Goal: Transaction & Acquisition: Purchase product/service

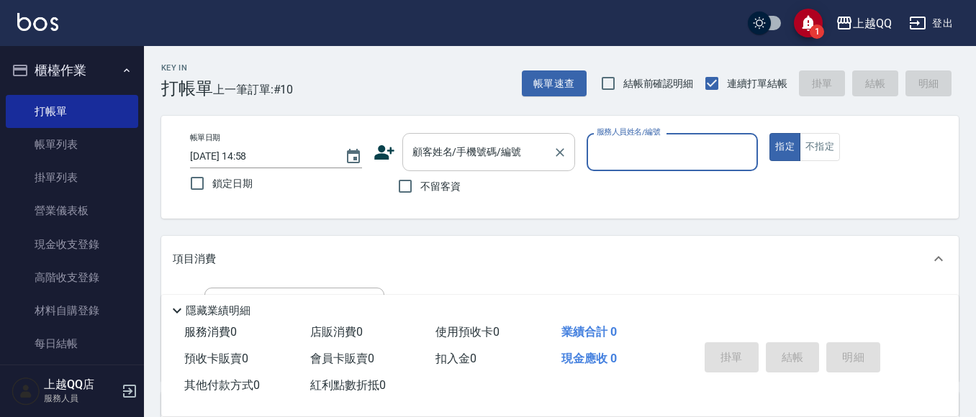
click at [405, 150] on div "顧客姓名/手機號碼/編號" at bounding box center [488, 152] width 173 height 38
type input "[PERSON_NAME]/0926906715/1244"
type input "佩怡-3"
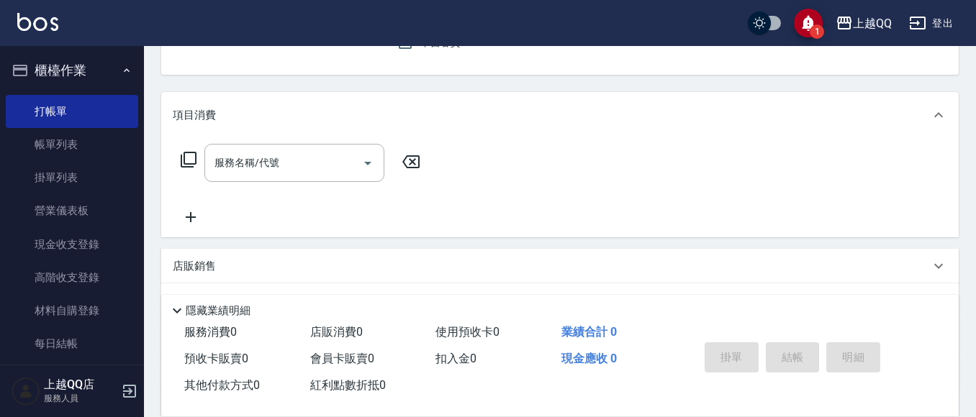
scroll to position [288, 0]
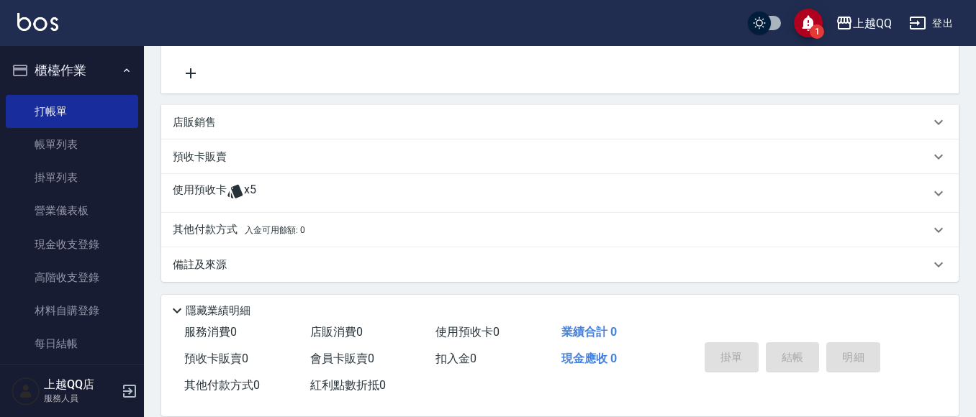
click at [245, 184] on span "x5" at bounding box center [250, 194] width 12 height 22
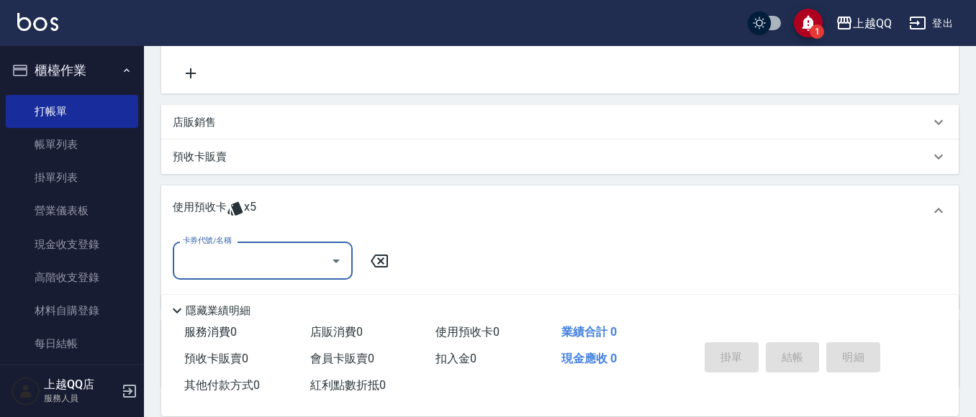
scroll to position [0, 0]
click at [260, 245] on div "卡券代號/名稱" at bounding box center [263, 261] width 180 height 38
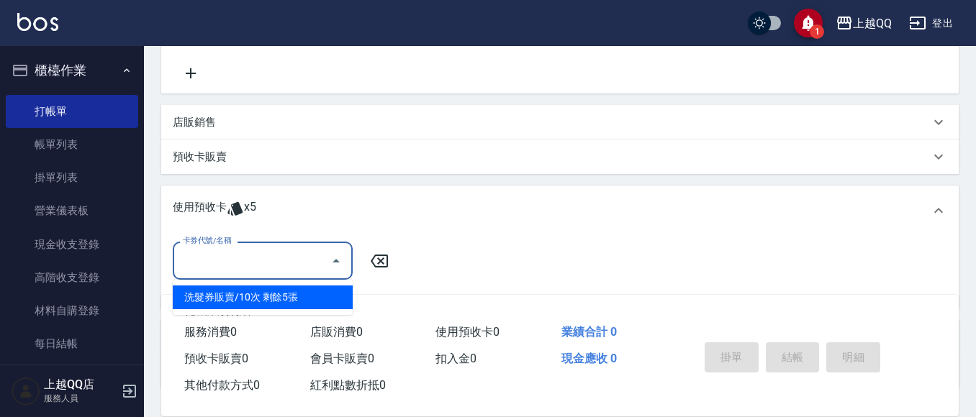
click at [328, 292] on div "洗髮券販賣/10次 剩餘5張" at bounding box center [263, 298] width 180 height 24
type input "洗髮券販賣/10次"
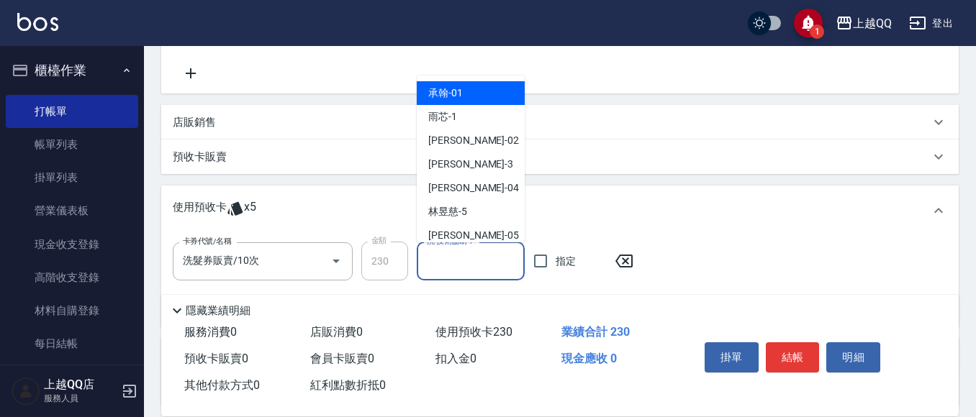
click at [461, 259] on input "洗-技術協助-1" at bounding box center [470, 261] width 95 height 25
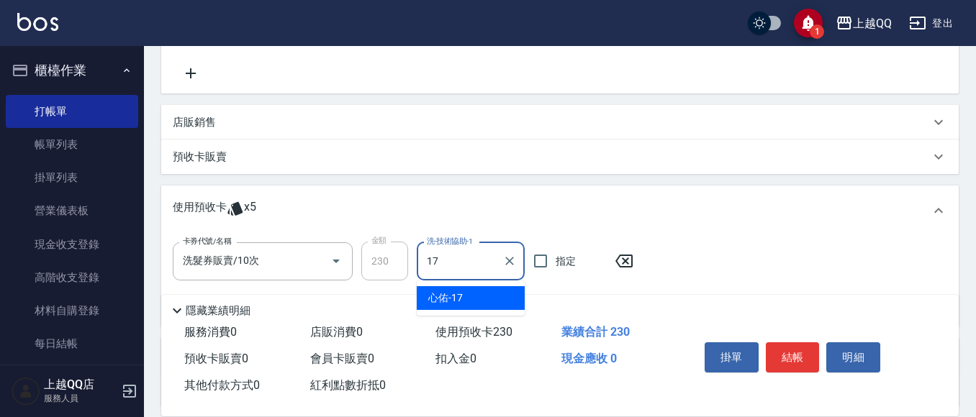
type input "心佑-17"
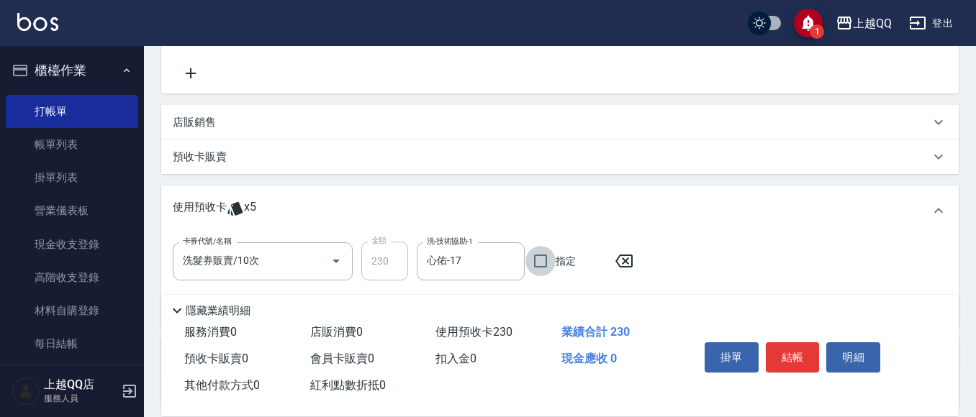
click at [790, 376] on div "掛單 結帳 明細" at bounding box center [793, 359] width 188 height 45
click at [802, 348] on button "結帳" at bounding box center [793, 357] width 54 height 30
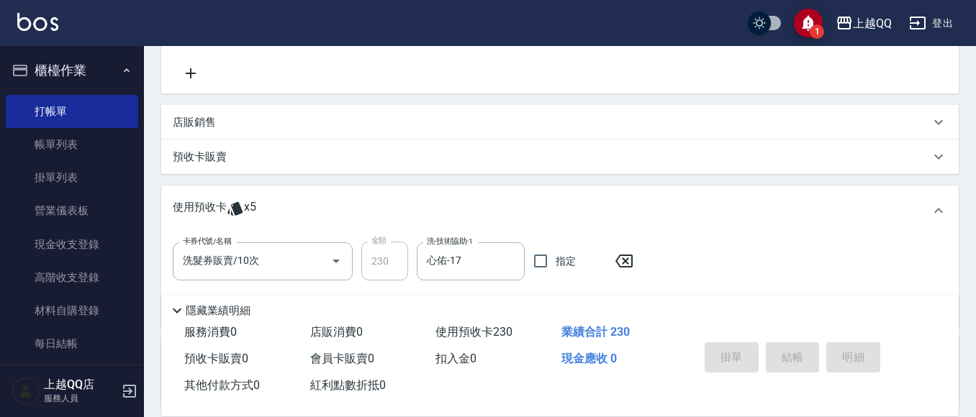
type input "[DATE] 15:28"
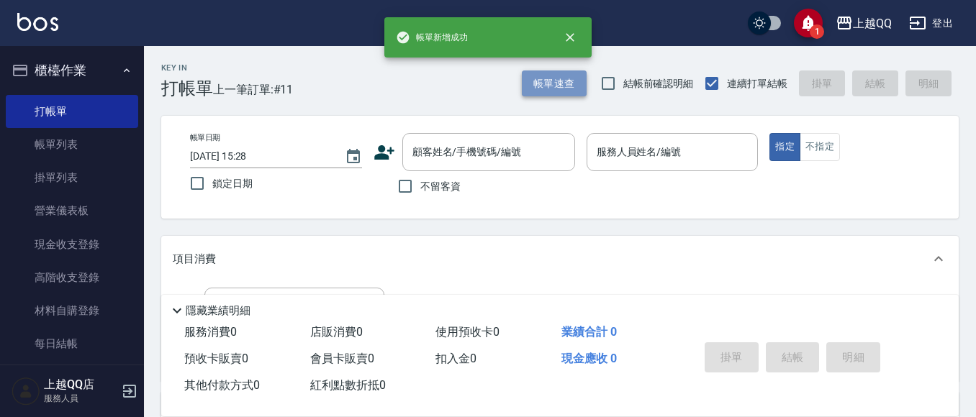
click at [580, 93] on button "帳單速查" at bounding box center [554, 84] width 65 height 27
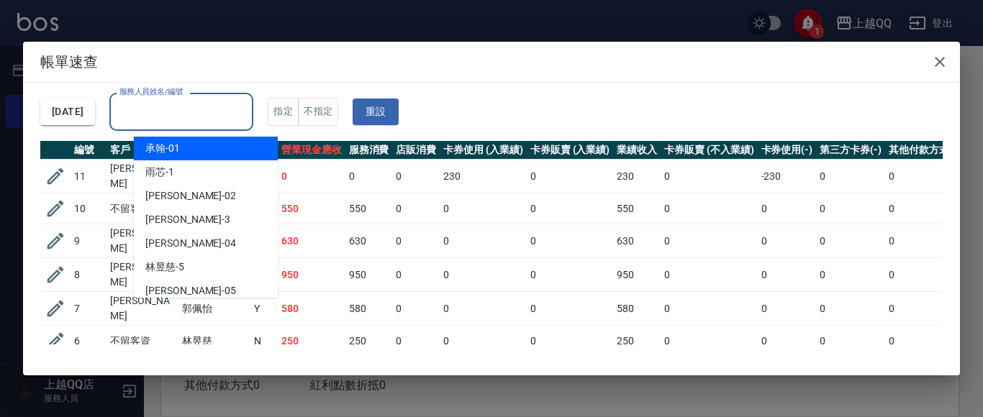
click at [186, 110] on input "服務人員姓名/編號" at bounding box center [181, 111] width 131 height 25
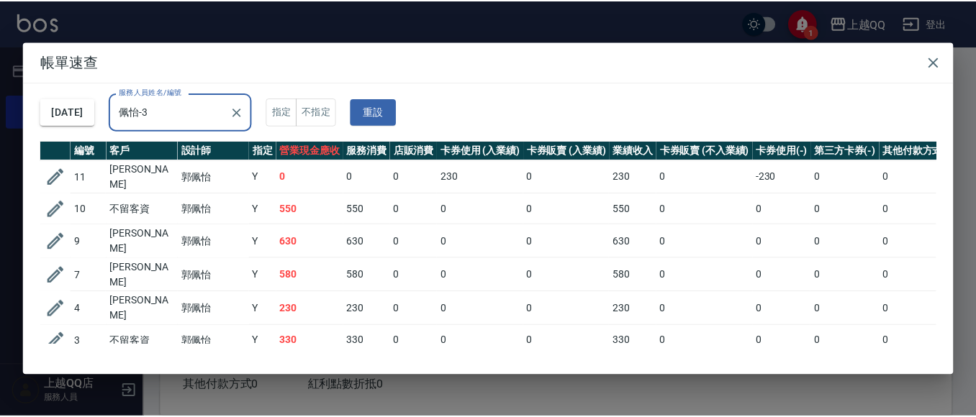
scroll to position [63, 0]
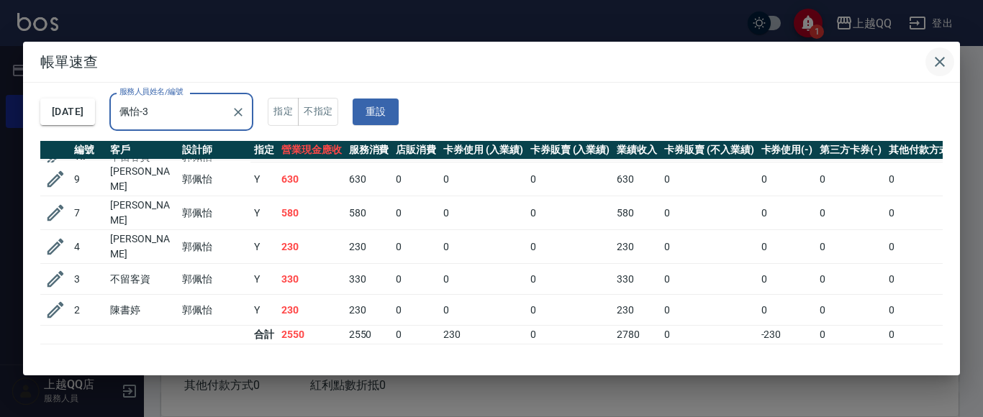
type input "佩怡-3"
click at [949, 60] on button "button" at bounding box center [939, 61] width 29 height 29
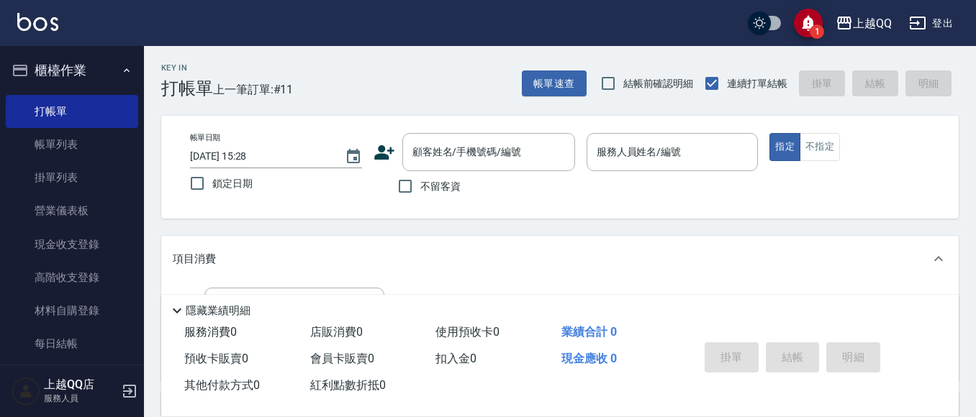
click at [425, 194] on span "不留客資" at bounding box center [440, 186] width 40 height 15
click at [420, 194] on input "不留客資" at bounding box center [405, 186] width 30 height 30
checkbox input "true"
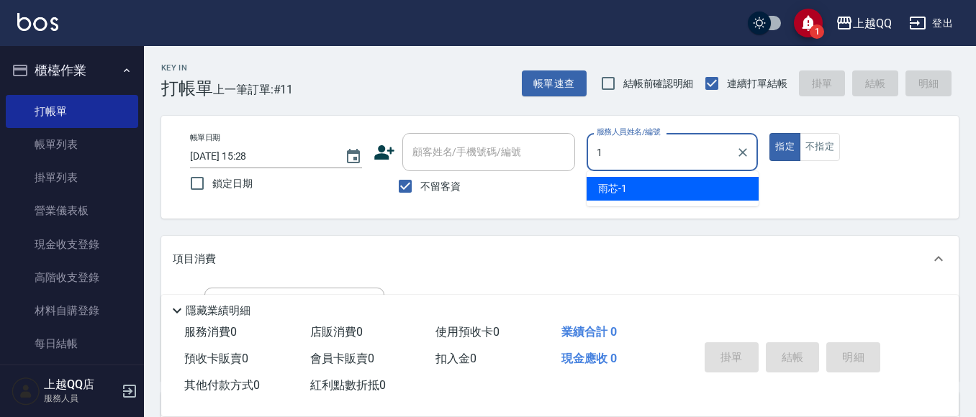
type input "雨芯-1"
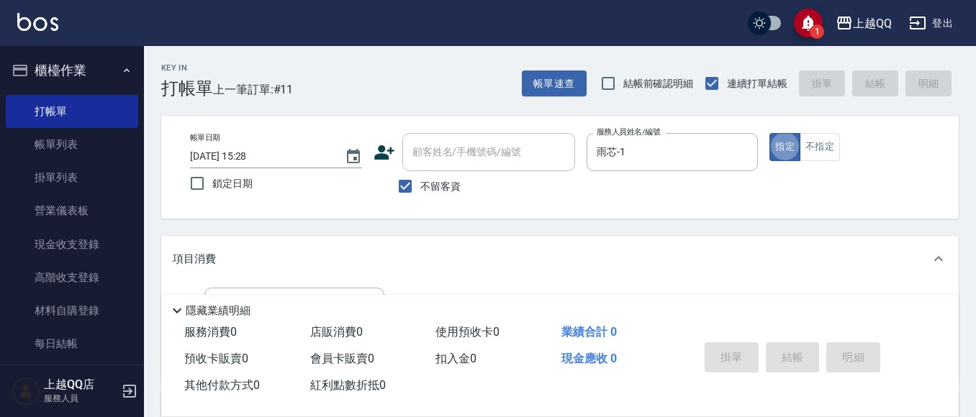
type button "true"
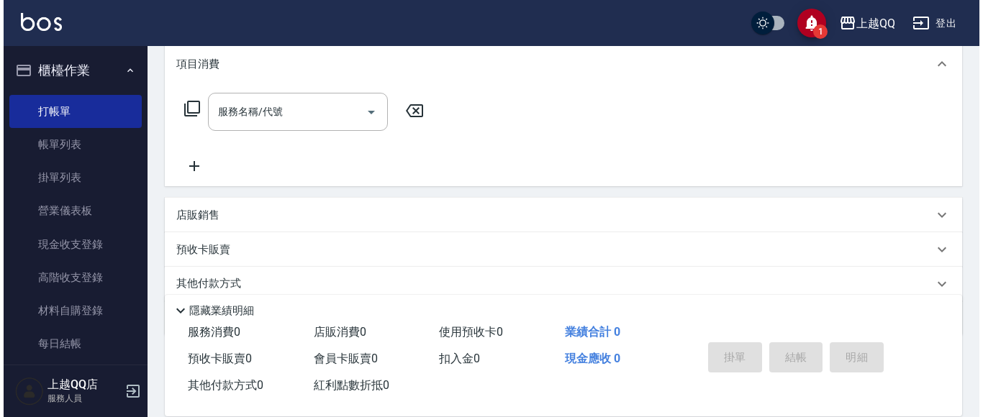
scroll to position [108, 0]
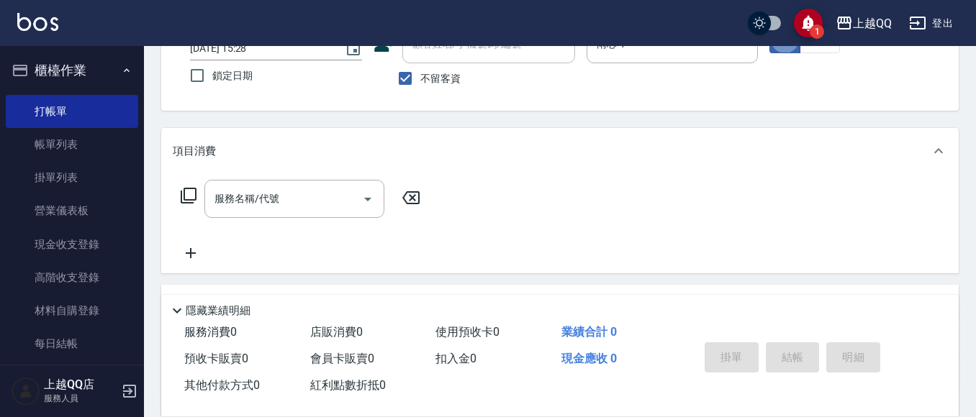
click at [196, 187] on icon at bounding box center [188, 195] width 17 height 17
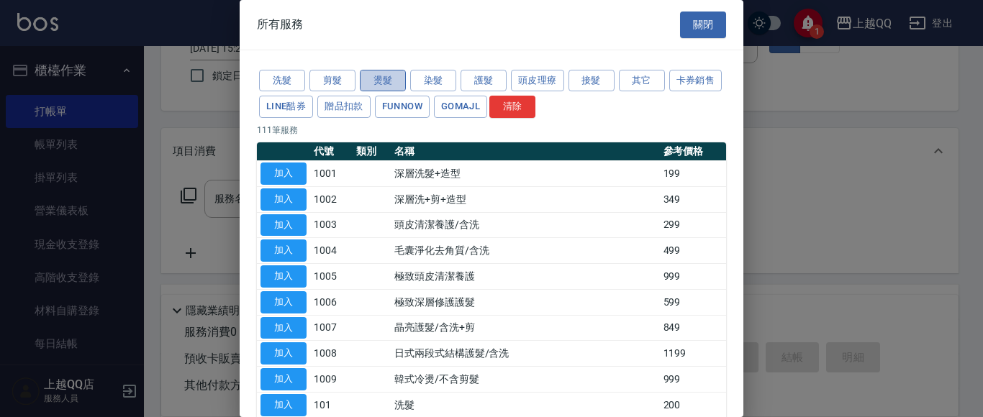
click at [376, 73] on button "燙髮" at bounding box center [383, 81] width 46 height 22
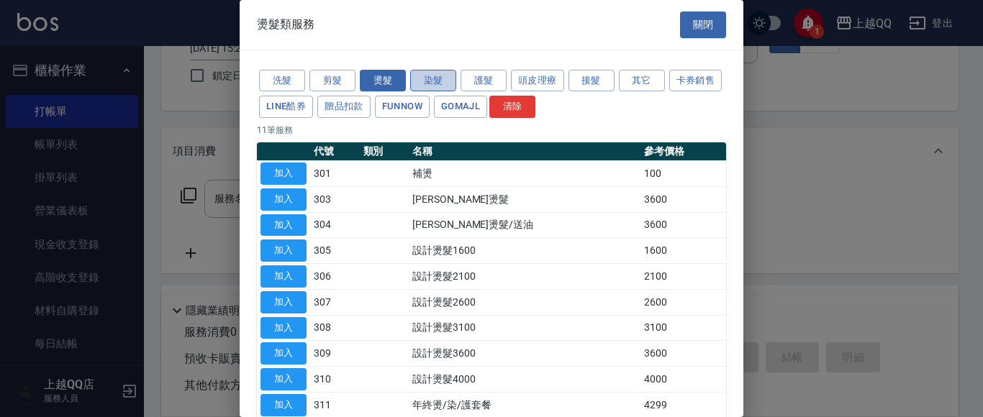
click at [410, 73] on button "染髮" at bounding box center [433, 81] width 46 height 22
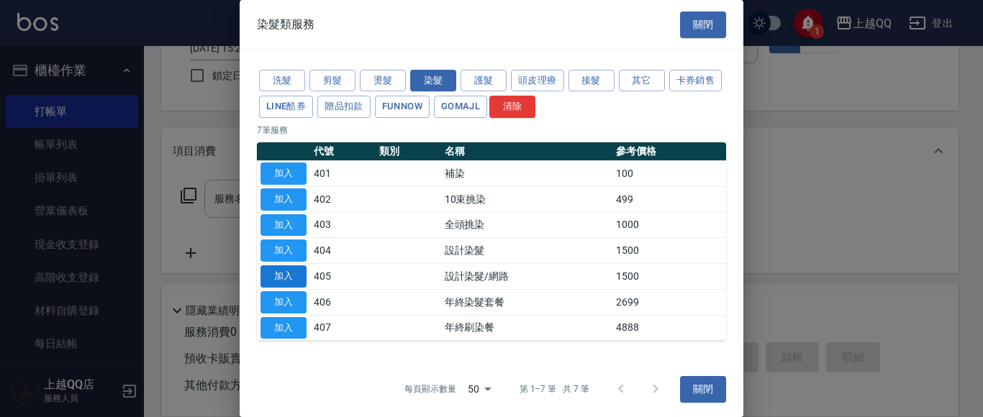
click at [292, 278] on button "加入" at bounding box center [283, 277] width 46 height 22
type input "設計染髮/網路(405)"
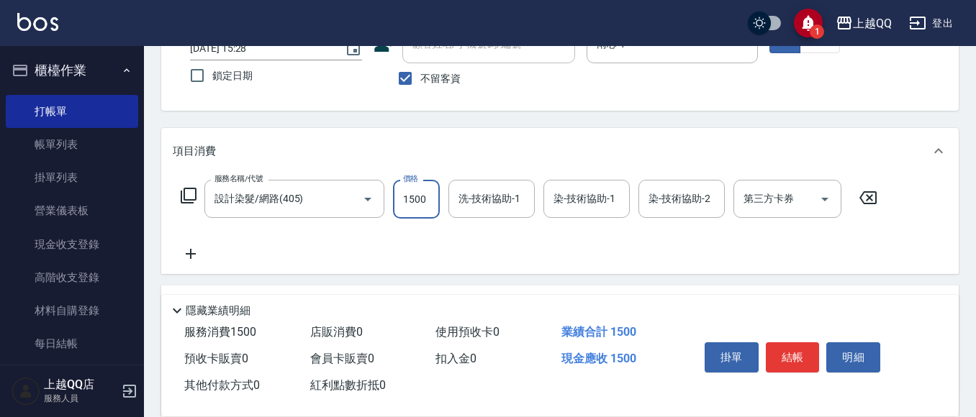
click at [413, 204] on input "1500" at bounding box center [416, 199] width 47 height 39
type input "1399"
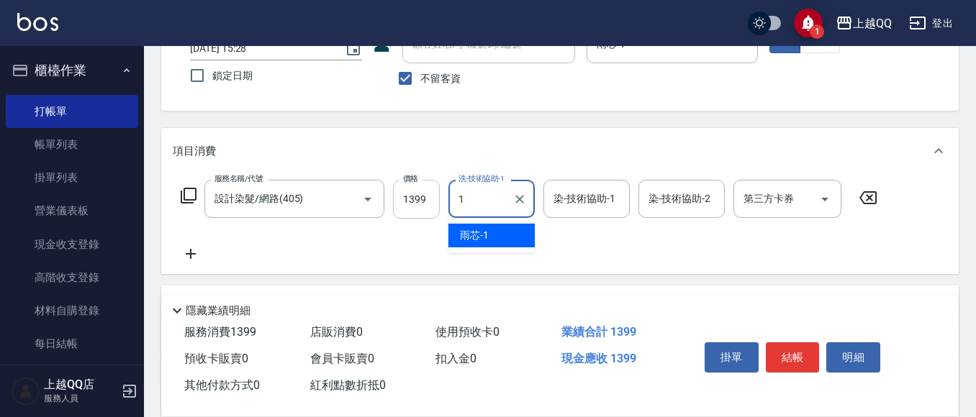
type input "雨芯-1"
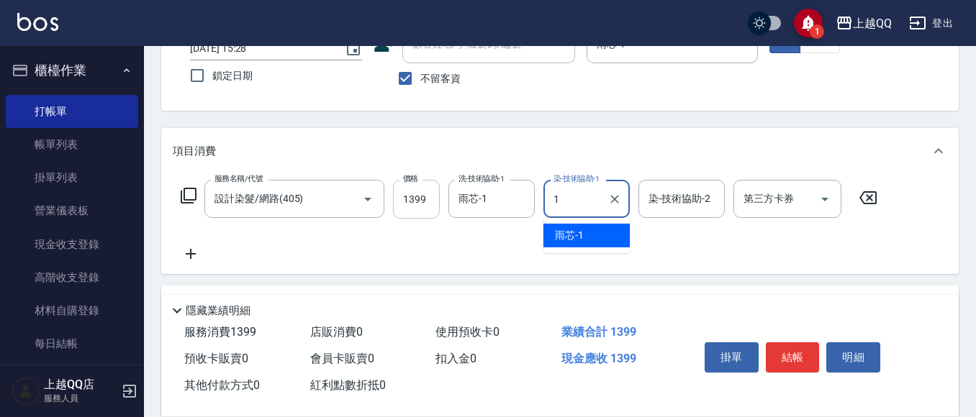
type input "雨芯-1"
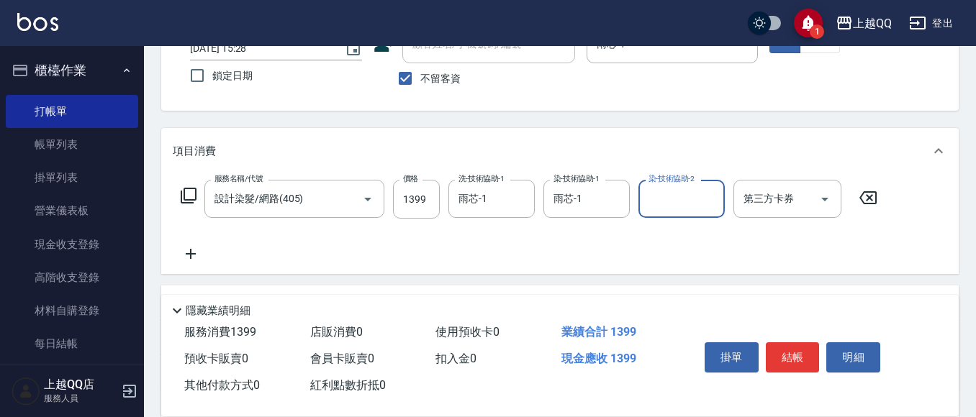
click at [195, 192] on icon at bounding box center [189, 196] width 16 height 16
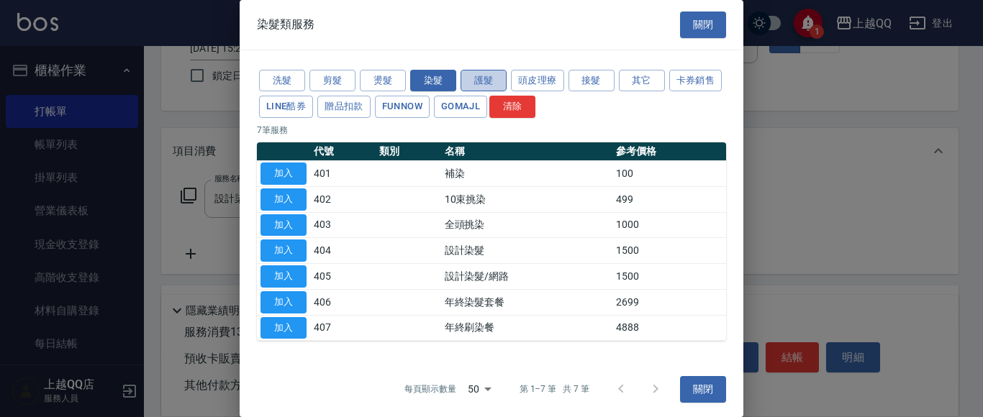
click at [506, 88] on button "護髮" at bounding box center [484, 81] width 46 height 22
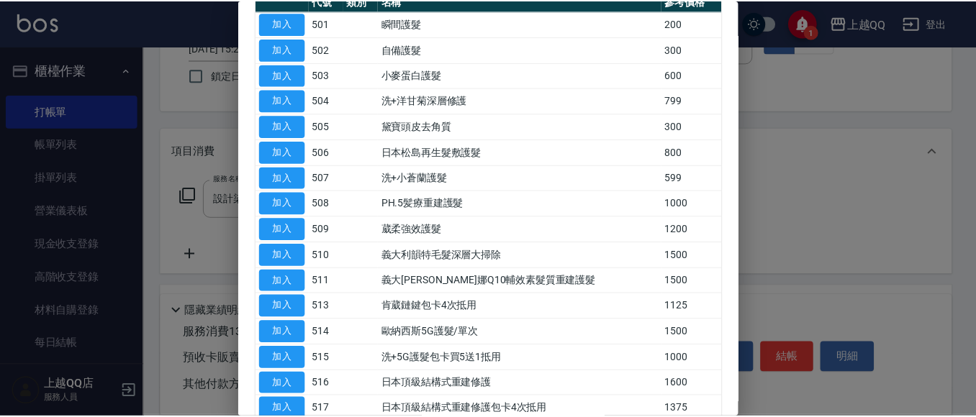
scroll to position [216, 0]
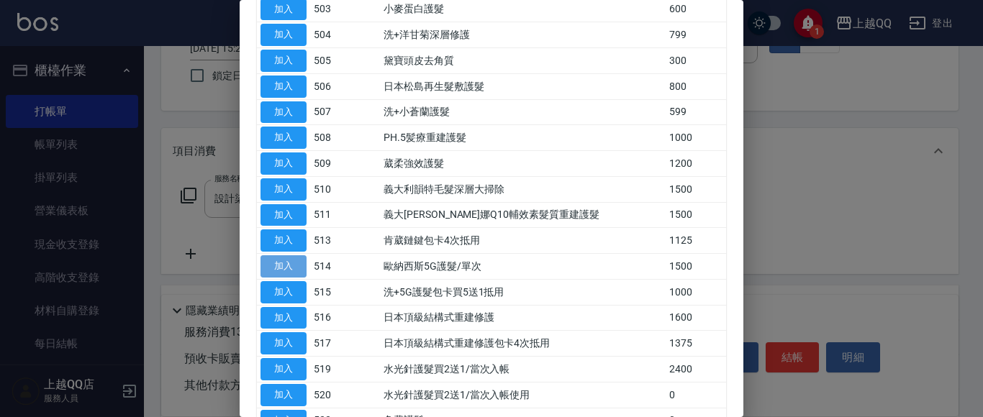
click at [296, 264] on button "加入" at bounding box center [283, 266] width 46 height 22
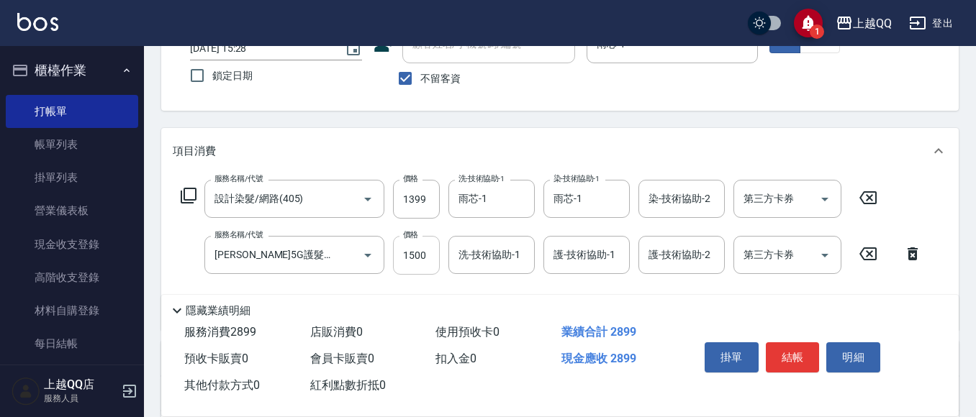
click at [419, 243] on input "1500" at bounding box center [416, 255] width 47 height 39
type input "999"
type input "雨芯-1"
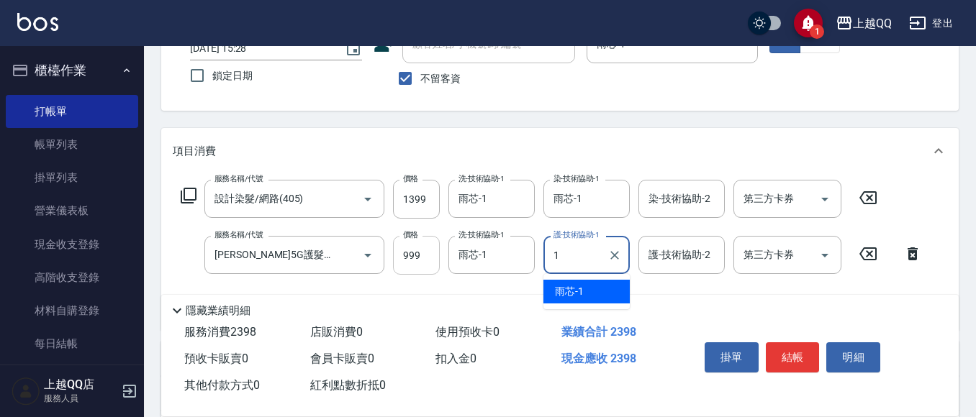
type input "雨芯-1"
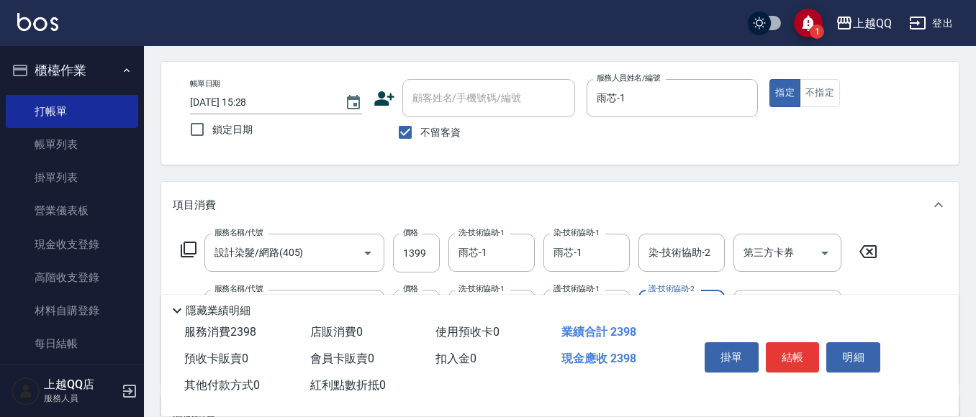
scroll to position [0, 0]
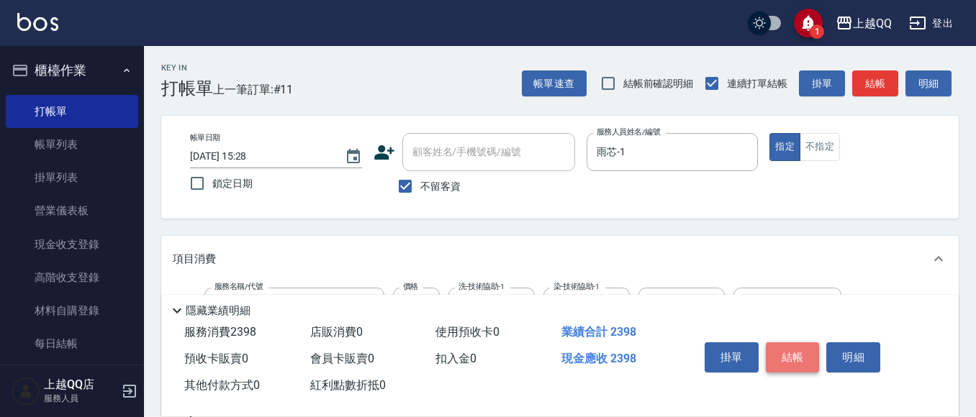
click at [799, 355] on button "結帳" at bounding box center [793, 357] width 54 height 30
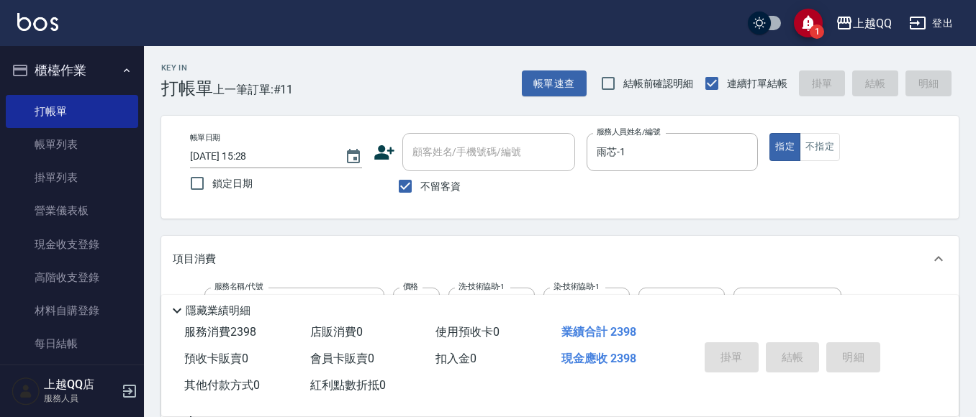
type input "[DATE] 15:59"
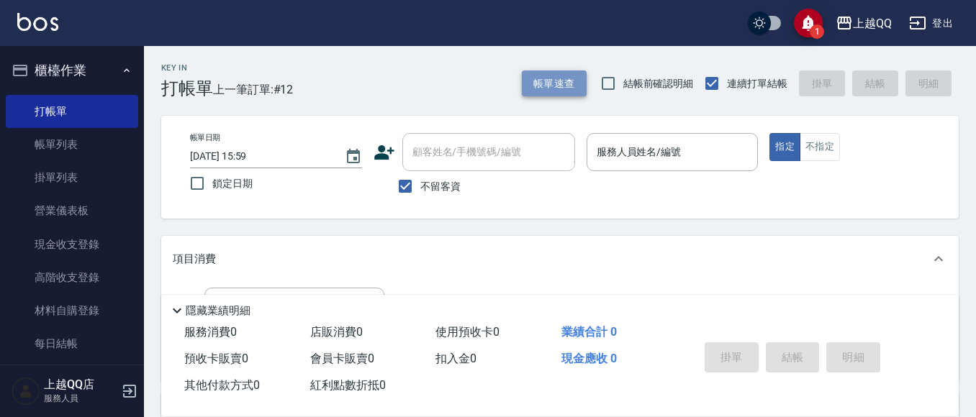
click at [567, 73] on button "帳單速查" at bounding box center [554, 84] width 65 height 27
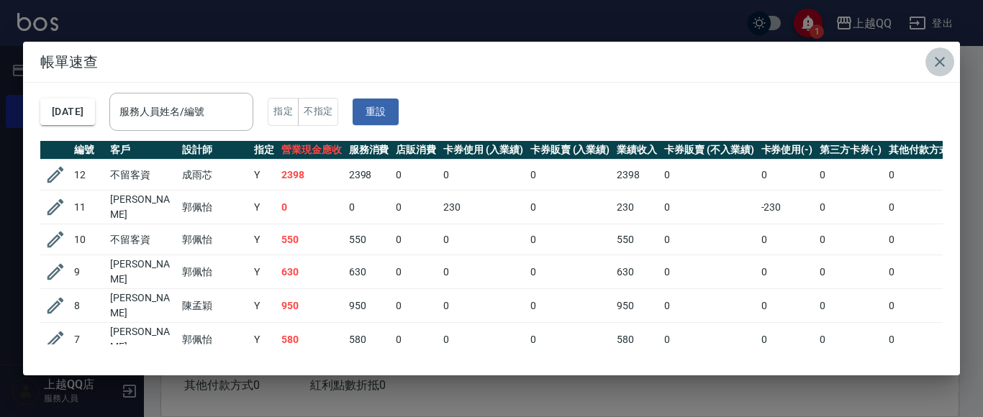
click at [930, 63] on button "button" at bounding box center [939, 61] width 29 height 29
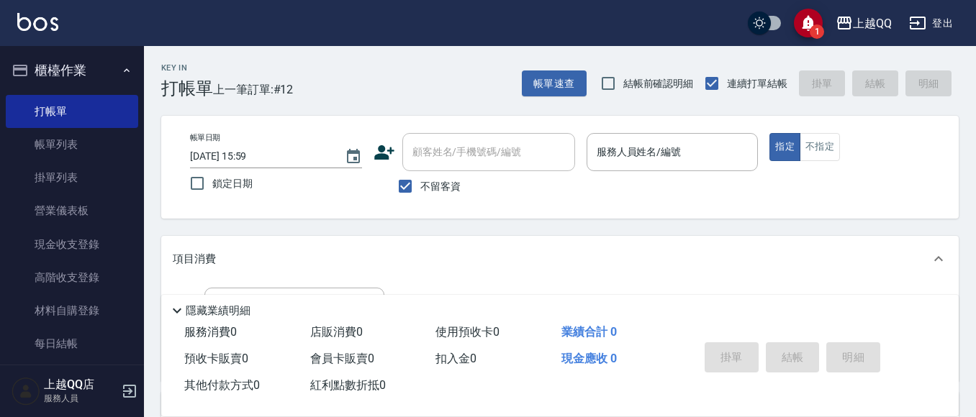
click at [422, 176] on label "不留客資" at bounding box center [425, 186] width 71 height 30
click at [420, 176] on input "不留客資" at bounding box center [405, 186] width 30 height 30
checkbox input "false"
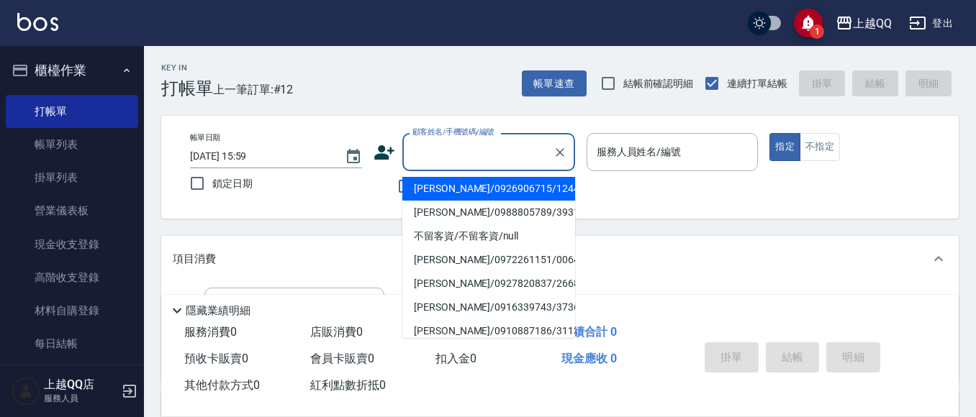
click at [425, 147] on div "顧客姓名/手機號碼/編號 顧客姓名/手機號碼/編號" at bounding box center [488, 152] width 173 height 38
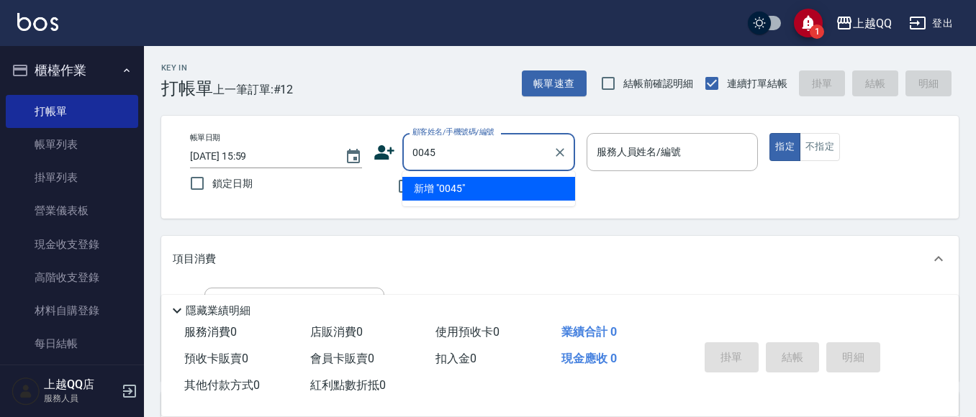
type input "0045"
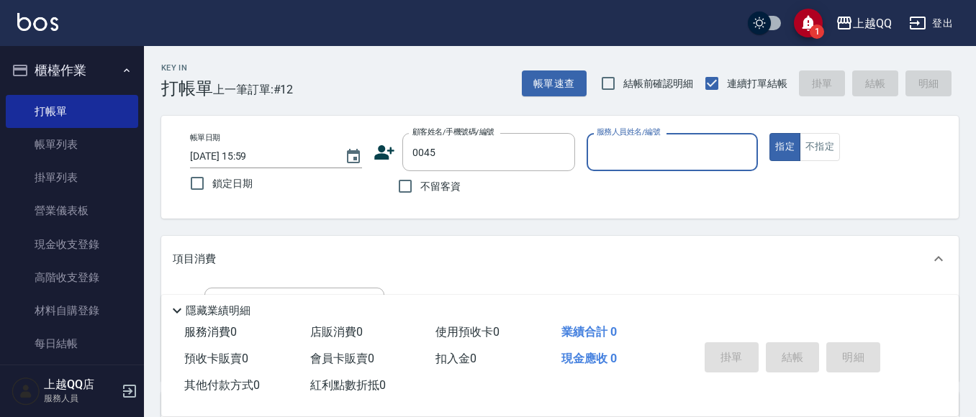
click at [769, 133] on button "指定" at bounding box center [784, 147] width 31 height 28
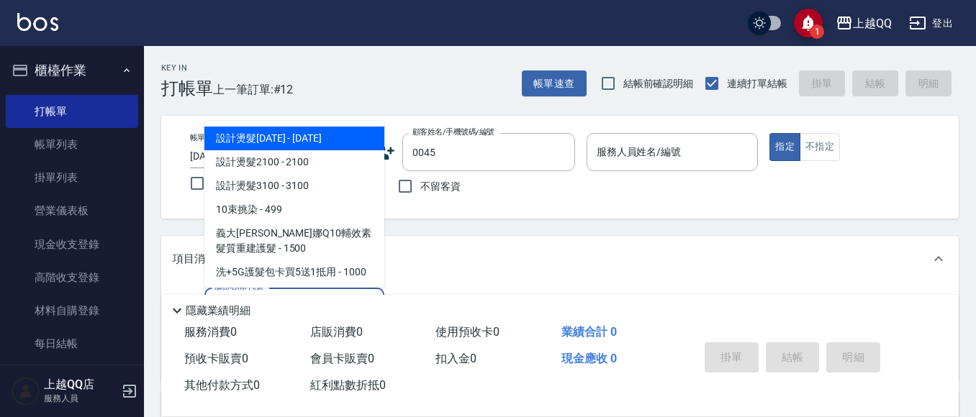
type input "101"
type input "[PERSON_NAME]/0937912815/0045"
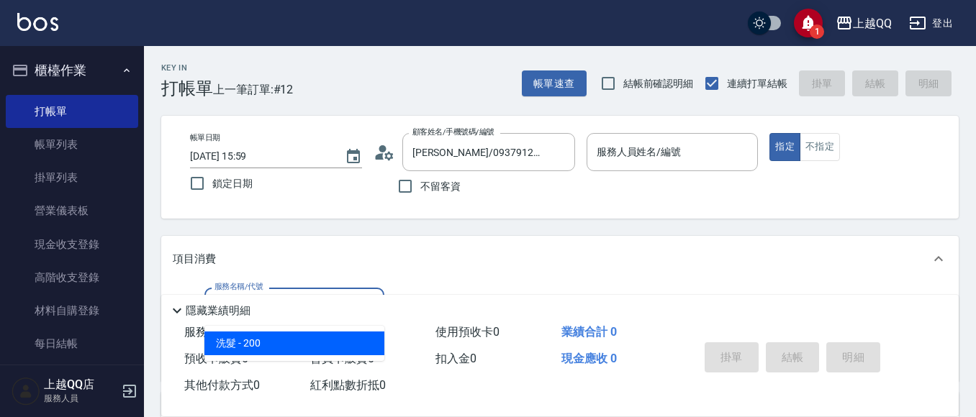
type input "101"
type input "佩怡-3"
type input "洗髮(101)"
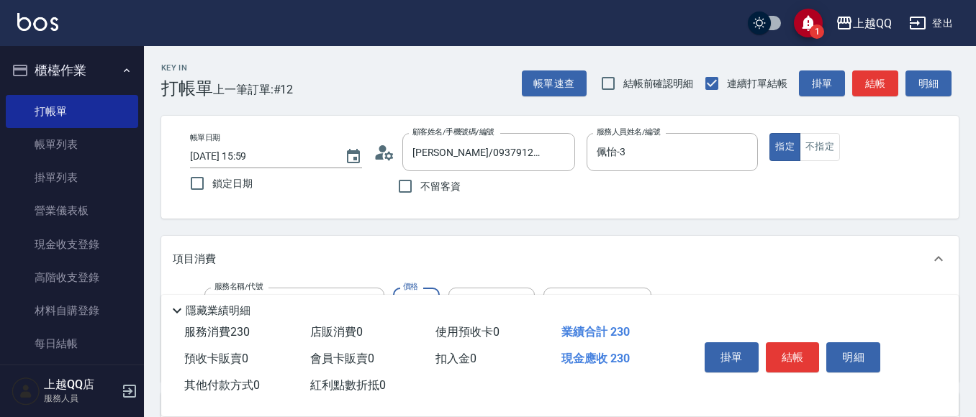
type input "230"
type input "佩怡-3"
click at [802, 337] on div "掛單 結帳 明細" at bounding box center [793, 359] width 188 height 45
click at [774, 345] on button "結帳" at bounding box center [793, 357] width 54 height 30
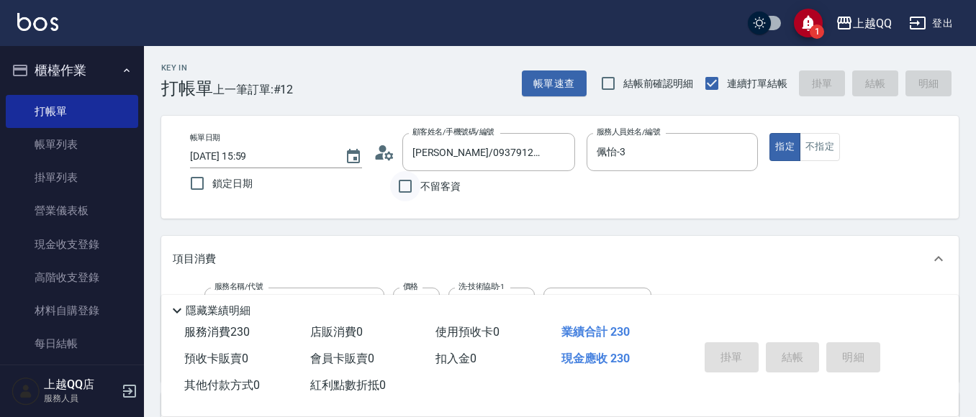
type input "[DATE] 16:28"
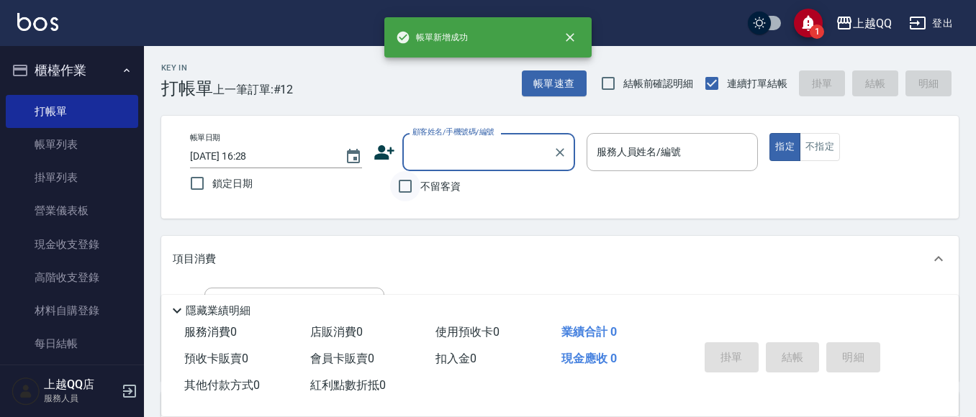
click at [409, 183] on input "不留客資" at bounding box center [405, 186] width 30 height 30
checkbox input "true"
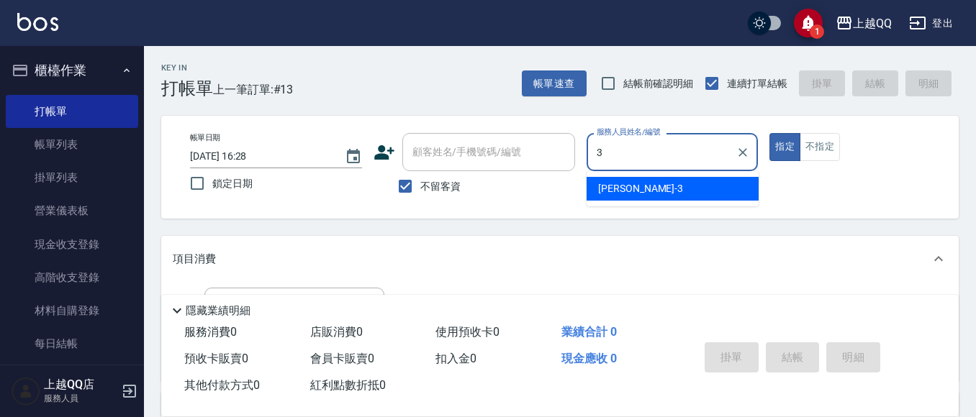
type input "佩怡-3"
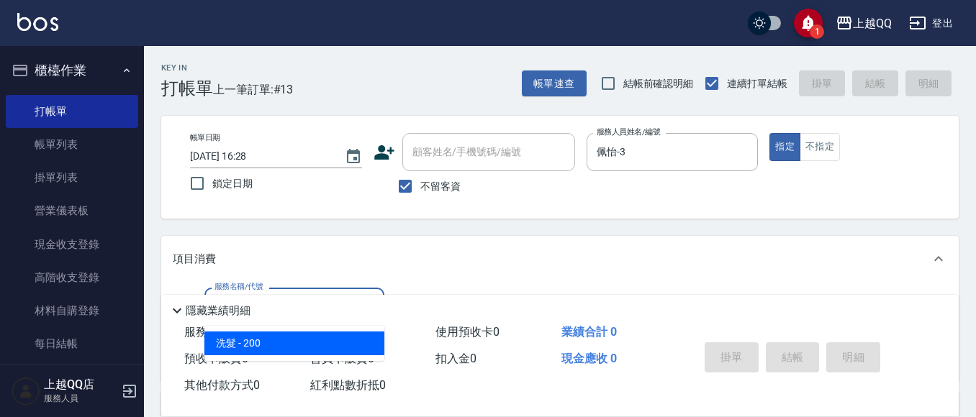
type input "洗髮(101)"
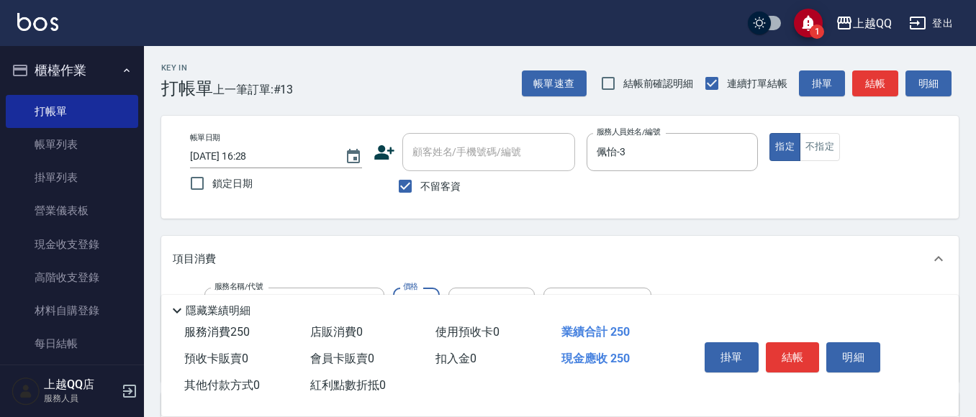
type input "250"
type input "心佑-17"
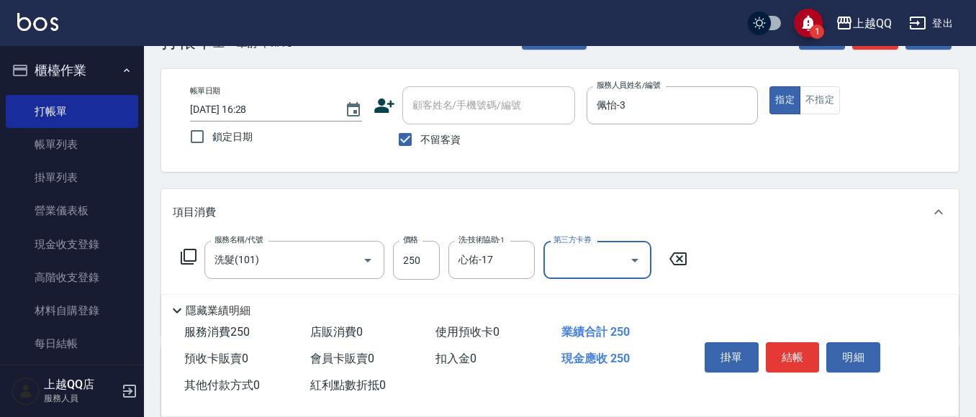
scroll to position [72, 0]
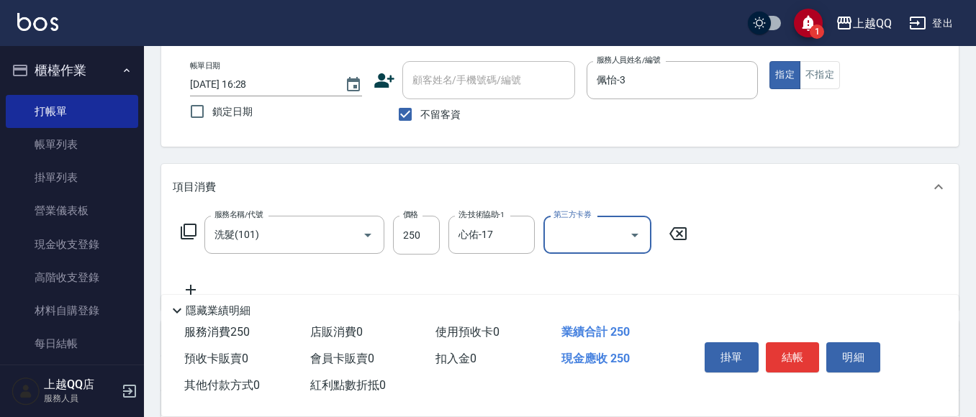
click at [812, 361] on button "結帳" at bounding box center [793, 357] width 54 height 30
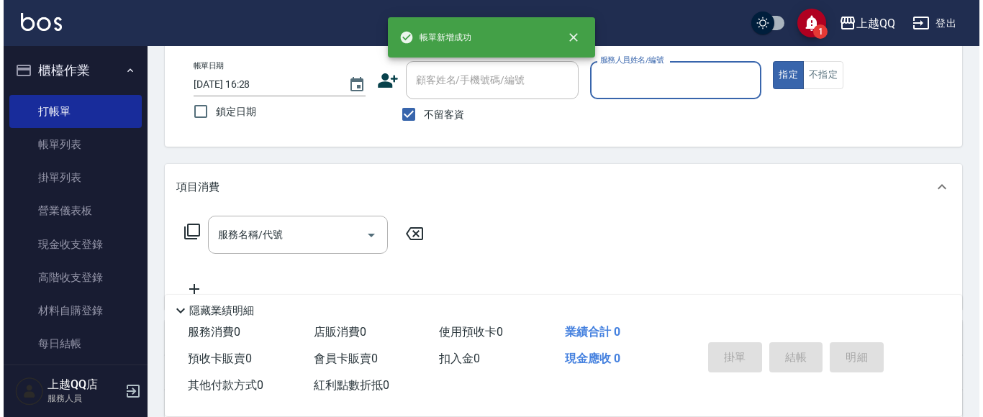
scroll to position [0, 0]
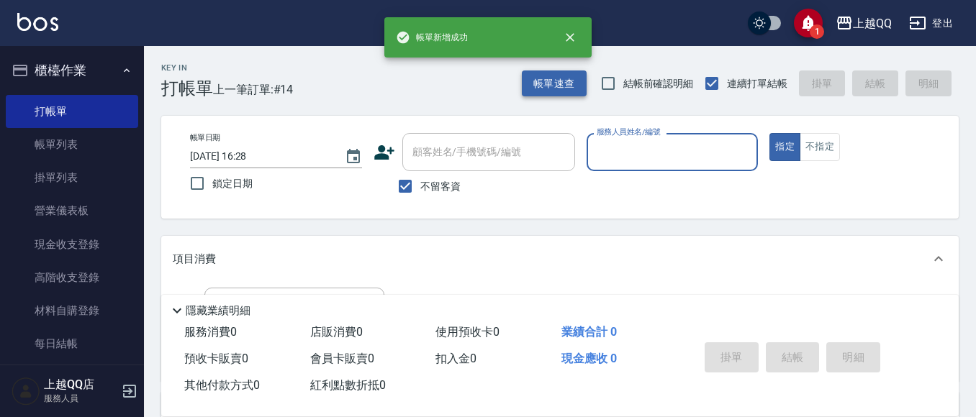
click at [545, 86] on button "帳單速查" at bounding box center [554, 84] width 65 height 27
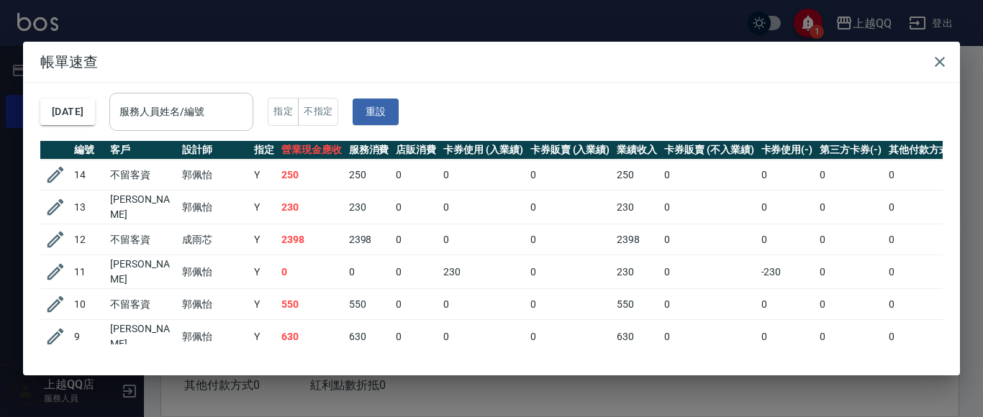
click at [235, 124] on input "服務人員姓名/編號" at bounding box center [181, 111] width 131 height 25
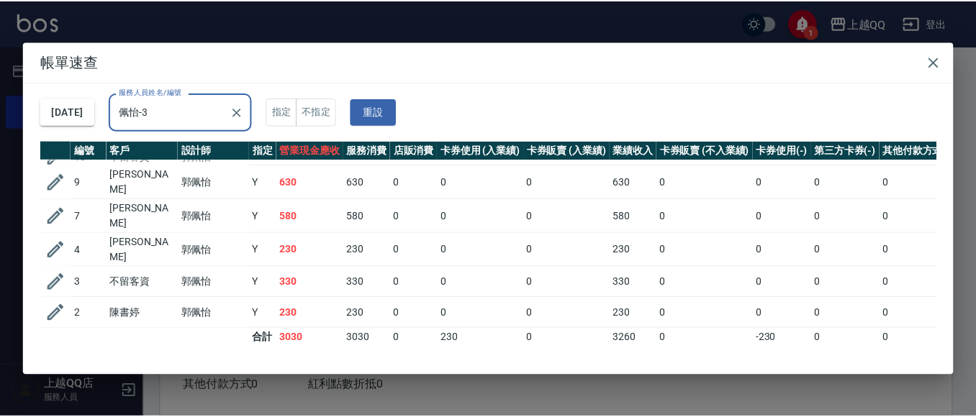
scroll to position [124, 0]
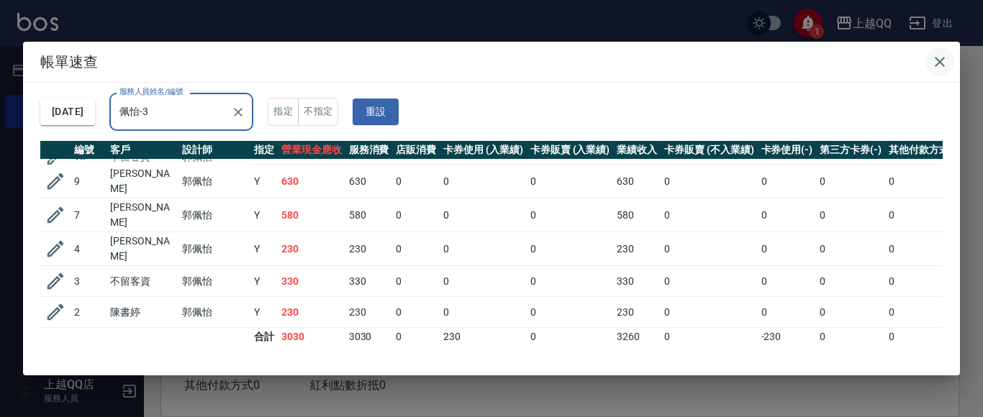
type input "佩怡-3"
click at [941, 60] on icon "button" at bounding box center [940, 62] width 10 height 10
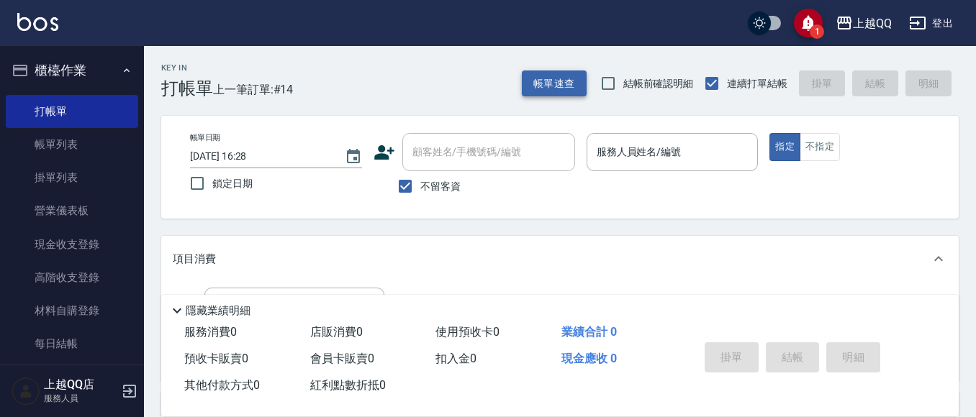
click at [573, 87] on button "帳單速查" at bounding box center [554, 84] width 65 height 27
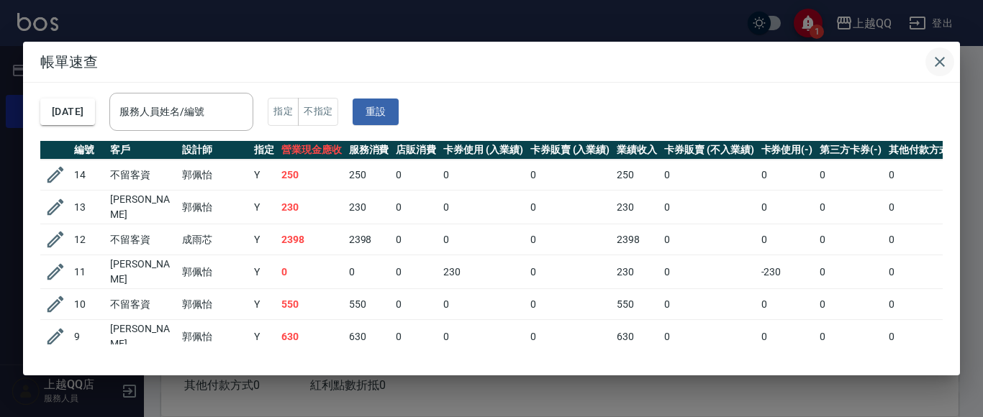
click at [938, 58] on icon "button" at bounding box center [939, 61] width 17 height 17
